Goal: Task Accomplishment & Management: Use online tool/utility

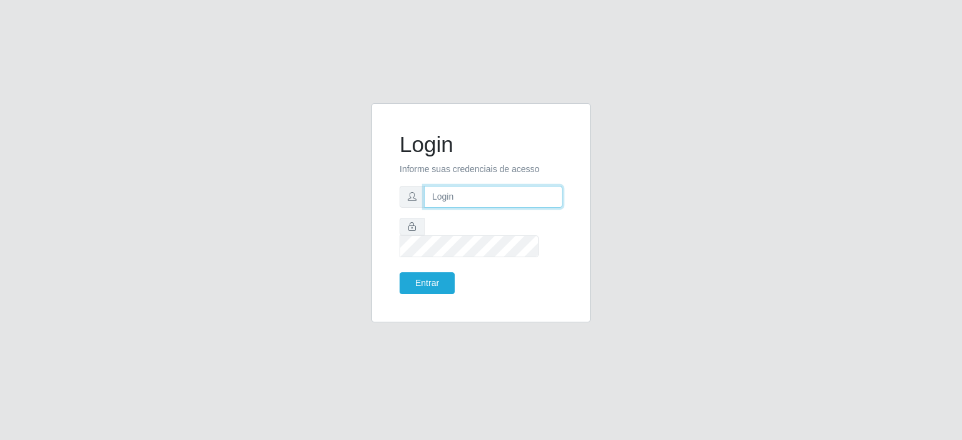
click at [471, 205] on input "text" at bounding box center [493, 197] width 138 height 22
type input "[EMAIL_ADDRESS][PERSON_NAME][DOMAIN_NAME]"
click at [400, 273] on button "Entrar" at bounding box center [427, 284] width 55 height 22
click at [433, 278] on button "Entrar" at bounding box center [427, 284] width 55 height 22
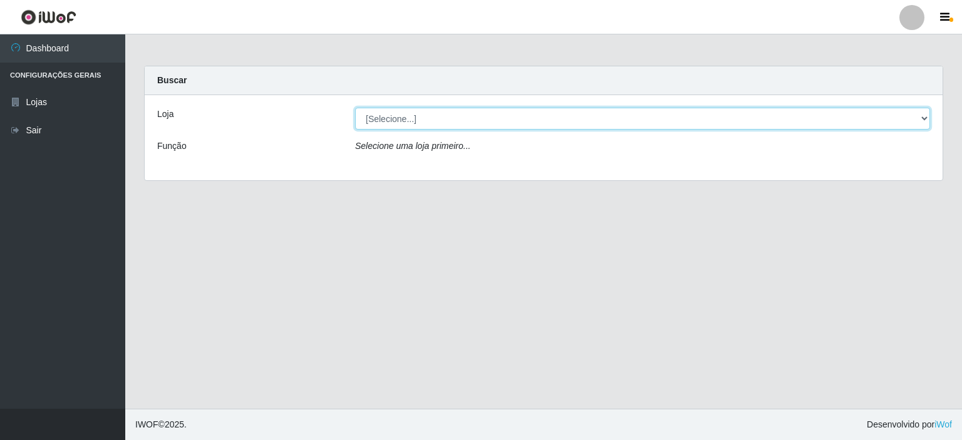
click at [921, 122] on select "[Selecione...] Corte Fácil - Unidade Planalto" at bounding box center [642, 119] width 575 height 22
select select "202"
click at [355, 108] on select "[Selecione...] Corte Fácil - Unidade Planalto" at bounding box center [642, 119] width 575 height 22
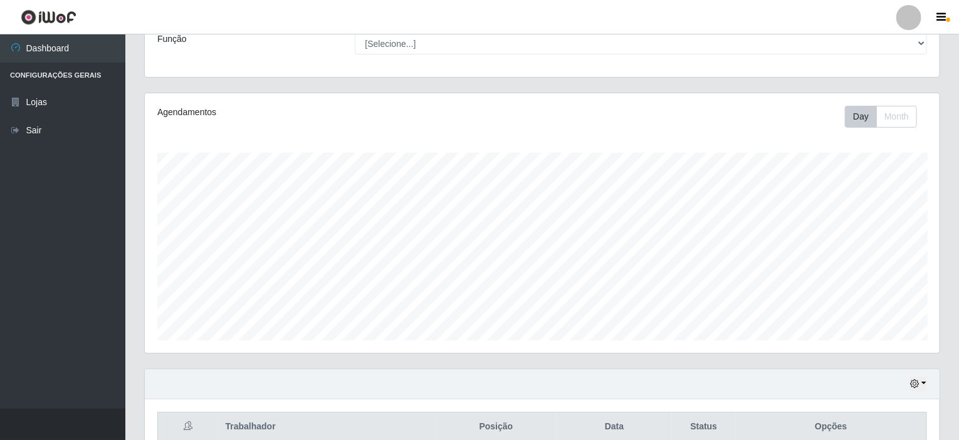
scroll to position [34, 0]
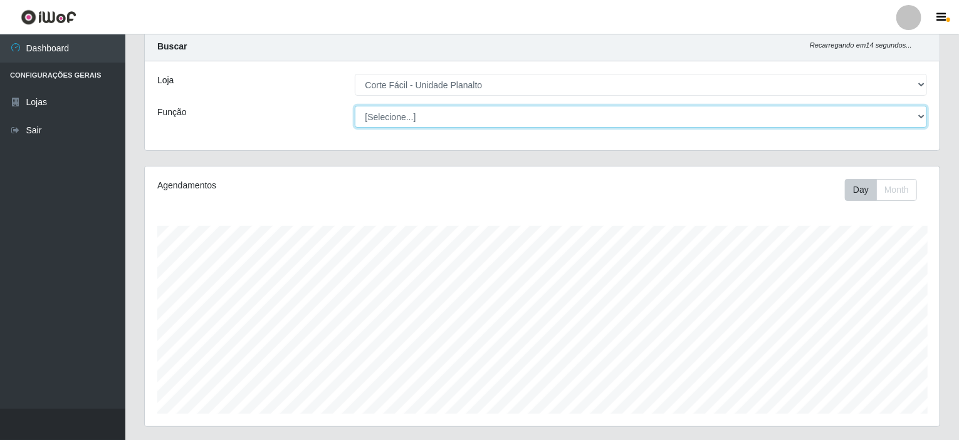
click at [920, 115] on select "[Selecione...] ASG ASG + ASG ++ Auxiliar de Estacionamento Auxiliar de Estacion…" at bounding box center [641, 117] width 573 height 22
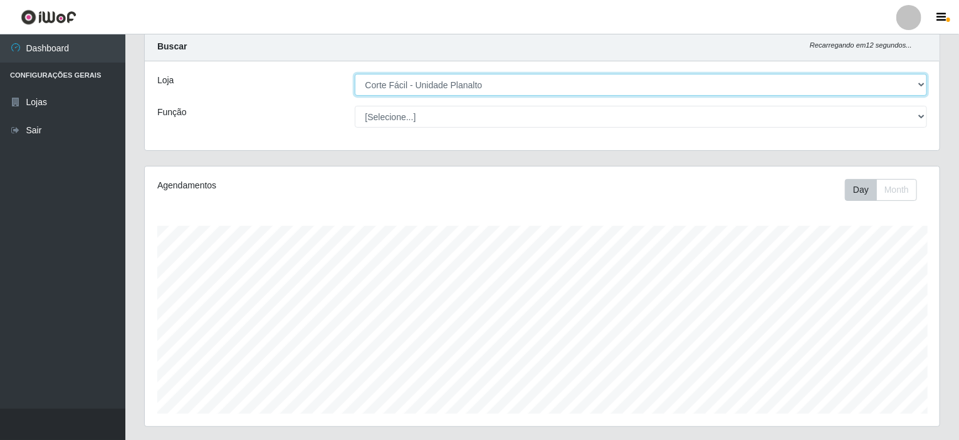
click at [757, 79] on select "[Selecione...] Corte Fácil - Unidade Planalto" at bounding box center [641, 85] width 573 height 22
click at [355, 74] on select "[Selecione...] Corte Fácil - Unidade Planalto" at bounding box center [641, 85] width 573 height 22
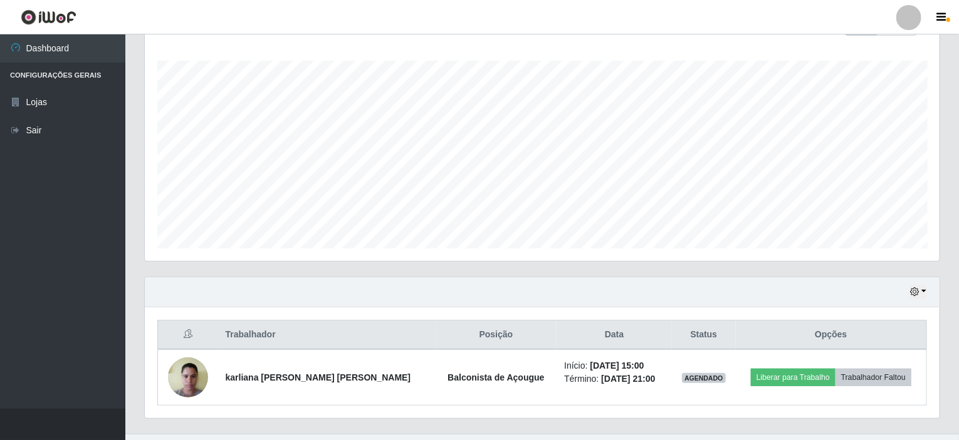
scroll to position [222, 0]
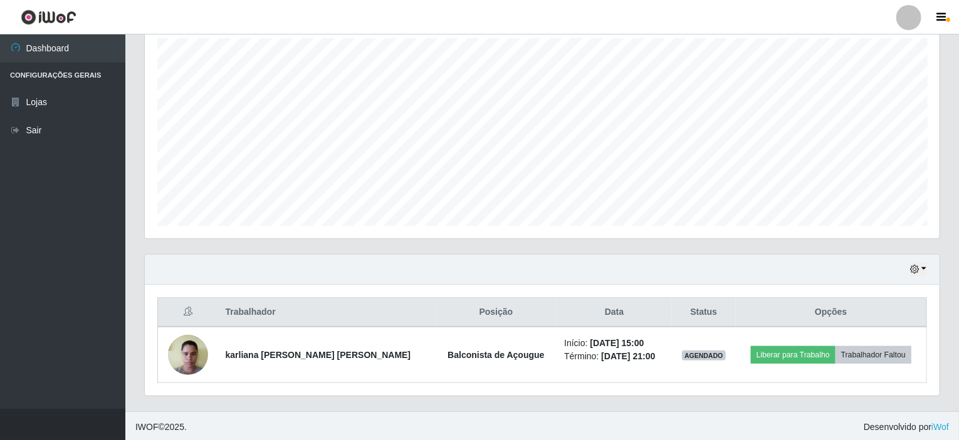
click at [927, 265] on div "Hoje 1 dia 3 dias 1 Semana Não encerrados" at bounding box center [542, 270] width 794 height 30
click at [925, 270] on button "button" at bounding box center [918, 270] width 18 height 14
click at [890, 220] on button "1 Semana" at bounding box center [876, 224] width 99 height 26
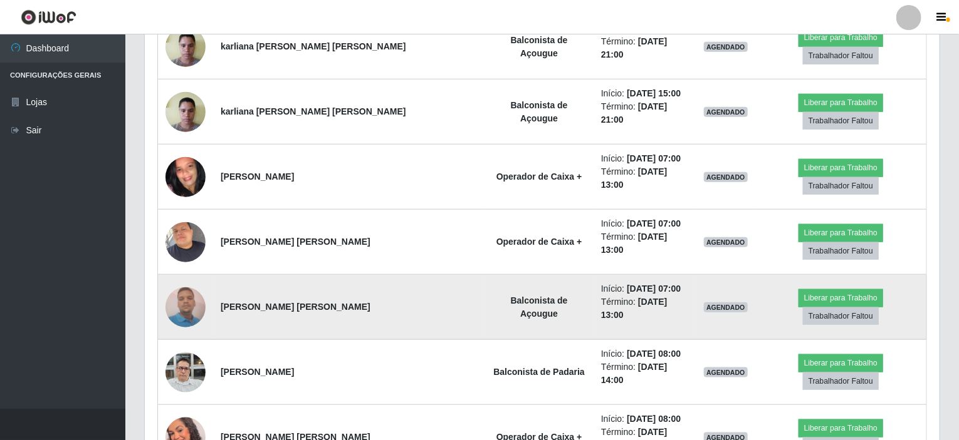
scroll to position [598, 0]
